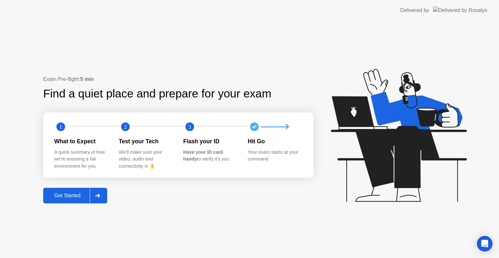
click at [67, 196] on div "Get Started" at bounding box center [67, 196] width 44 height 6
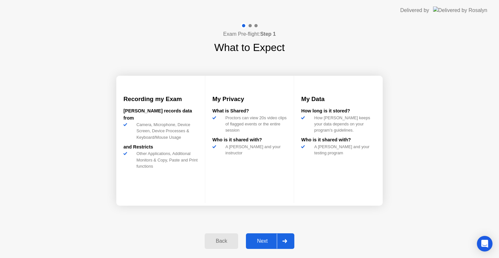
click at [255, 238] on div "Next" at bounding box center [262, 241] width 29 height 6
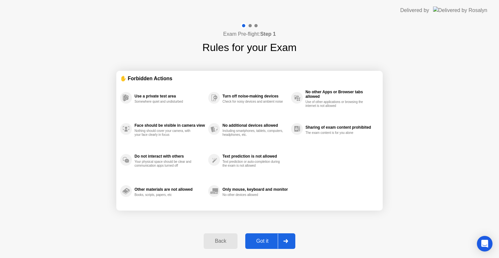
click at [262, 238] on div "Got it" at bounding box center [262, 241] width 31 height 6
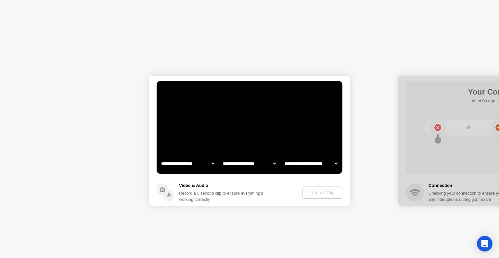
select select "**********"
select select "*******"
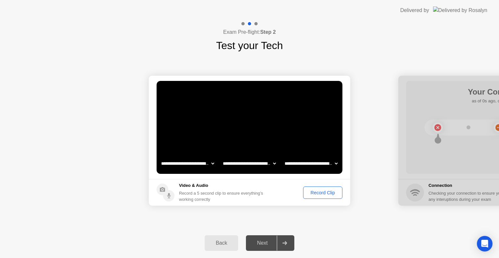
click at [314, 194] on div "Record Clip" at bounding box center [322, 192] width 35 height 5
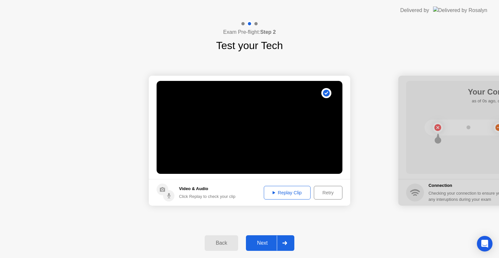
click at [298, 190] on div "Replay Clip" at bounding box center [287, 192] width 42 height 5
click at [273, 193] on icon at bounding box center [273, 192] width 3 height 3
click at [290, 194] on div "Replay Clip" at bounding box center [287, 192] width 42 height 5
click at [298, 192] on div "Replay Clip" at bounding box center [287, 192] width 42 height 5
click at [323, 191] on div "Retry" at bounding box center [328, 192] width 24 height 5
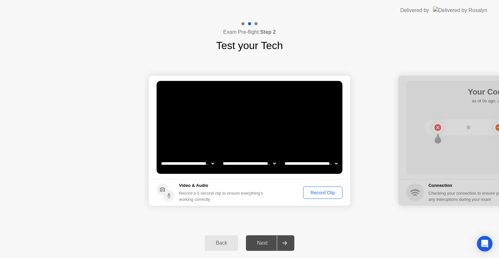
click at [323, 191] on div "Record Clip" at bounding box center [322, 192] width 35 height 5
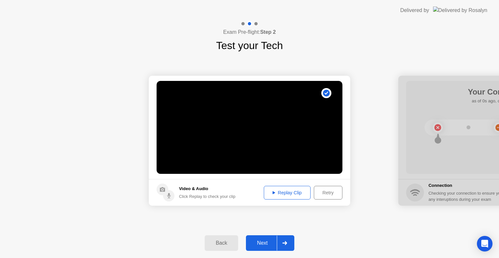
click at [288, 242] on div at bounding box center [285, 242] width 16 height 15
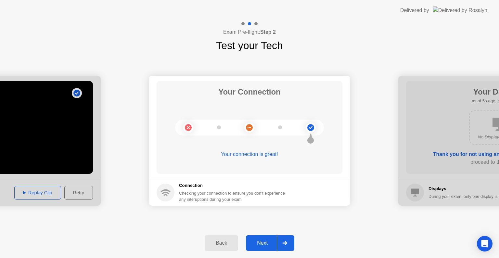
click at [284, 246] on div at bounding box center [285, 242] width 16 height 15
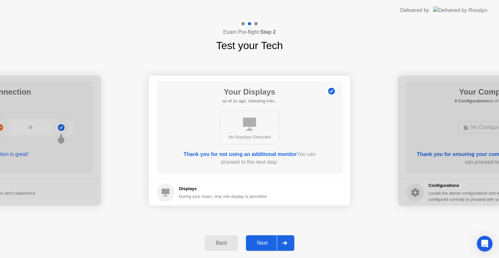
click at [284, 246] on div at bounding box center [285, 242] width 16 height 15
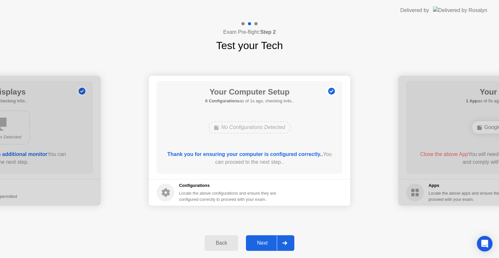
click at [284, 246] on div at bounding box center [285, 242] width 16 height 15
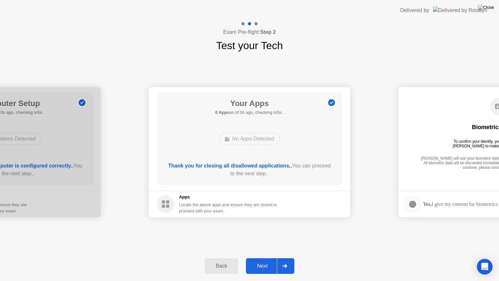
click at [284, 254] on div "Back Next" at bounding box center [249, 266] width 499 height 30
click at [269, 258] on div "Next" at bounding box center [262, 266] width 29 height 6
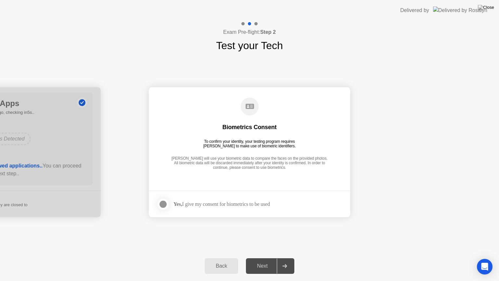
click at [269, 258] on div "Next" at bounding box center [262, 266] width 29 height 6
click at [284, 258] on icon at bounding box center [284, 266] width 5 height 4
click at [175, 196] on footer "Yes, I give my consent for biometrics to be used" at bounding box center [249, 203] width 201 height 27
click at [167, 204] on div at bounding box center [163, 204] width 8 height 8
click at [279, 258] on div at bounding box center [285, 265] width 16 height 15
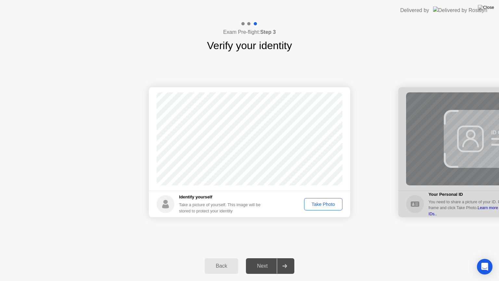
click at [321, 207] on div "Take Photo" at bounding box center [323, 203] width 34 height 5
click at [270, 258] on button "Next" at bounding box center [270, 266] width 48 height 16
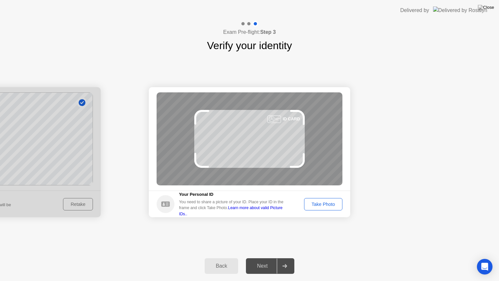
click at [330, 208] on button "Take Photo" at bounding box center [323, 204] width 38 height 12
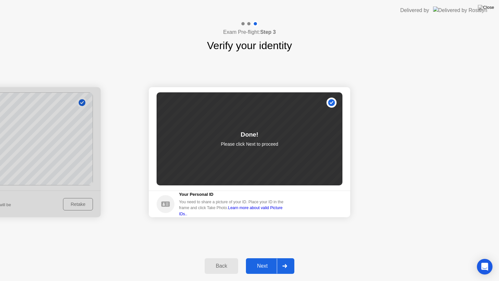
click at [270, 258] on div "Next" at bounding box center [262, 266] width 29 height 6
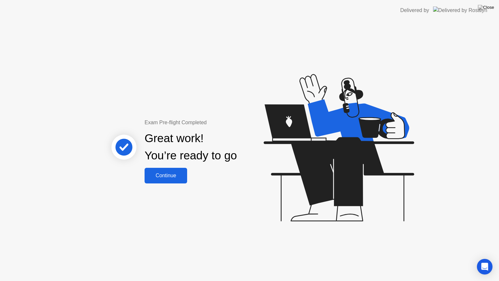
click at [181, 176] on div "Continue" at bounding box center [165, 175] width 39 height 6
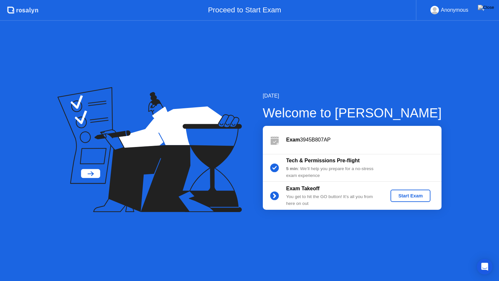
click at [413, 196] on div "Start Exam" at bounding box center [410, 195] width 35 height 5
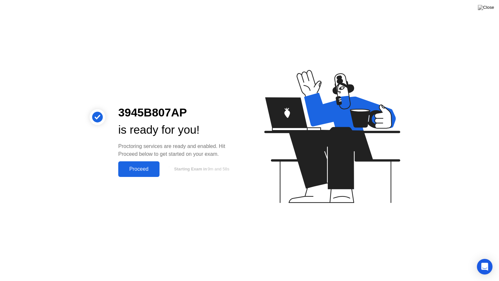
click at [146, 173] on button "Proceed" at bounding box center [138, 169] width 41 height 16
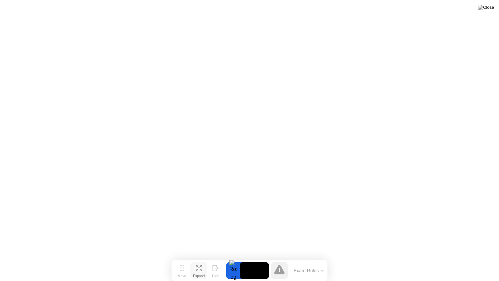
click at [199, 258] on div "Expand" at bounding box center [199, 275] width 12 height 4
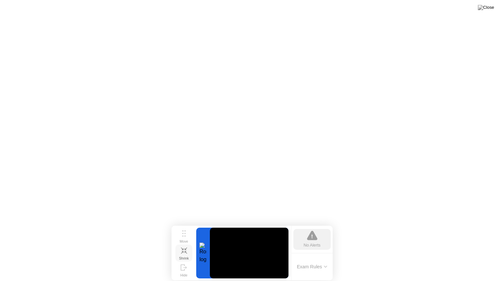
click at [180, 250] on button "Shrink" at bounding box center [183, 252] width 17 height 17
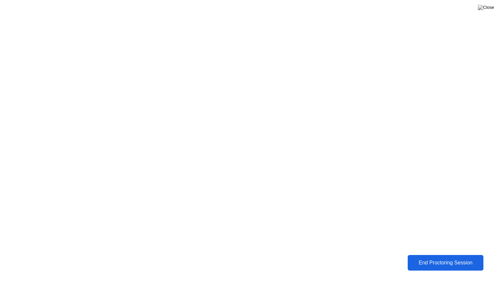
click at [421, 258] on div "End Proctoring Session" at bounding box center [445, 263] width 73 height 6
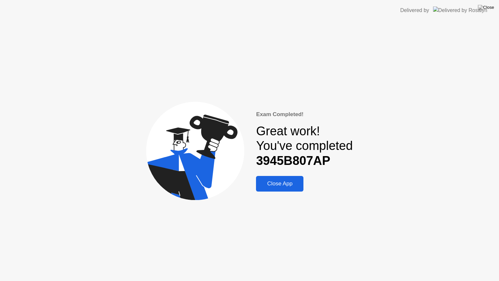
click at [492, 4] on button at bounding box center [485, 7] width 19 height 8
